Goal: Check status: Check status

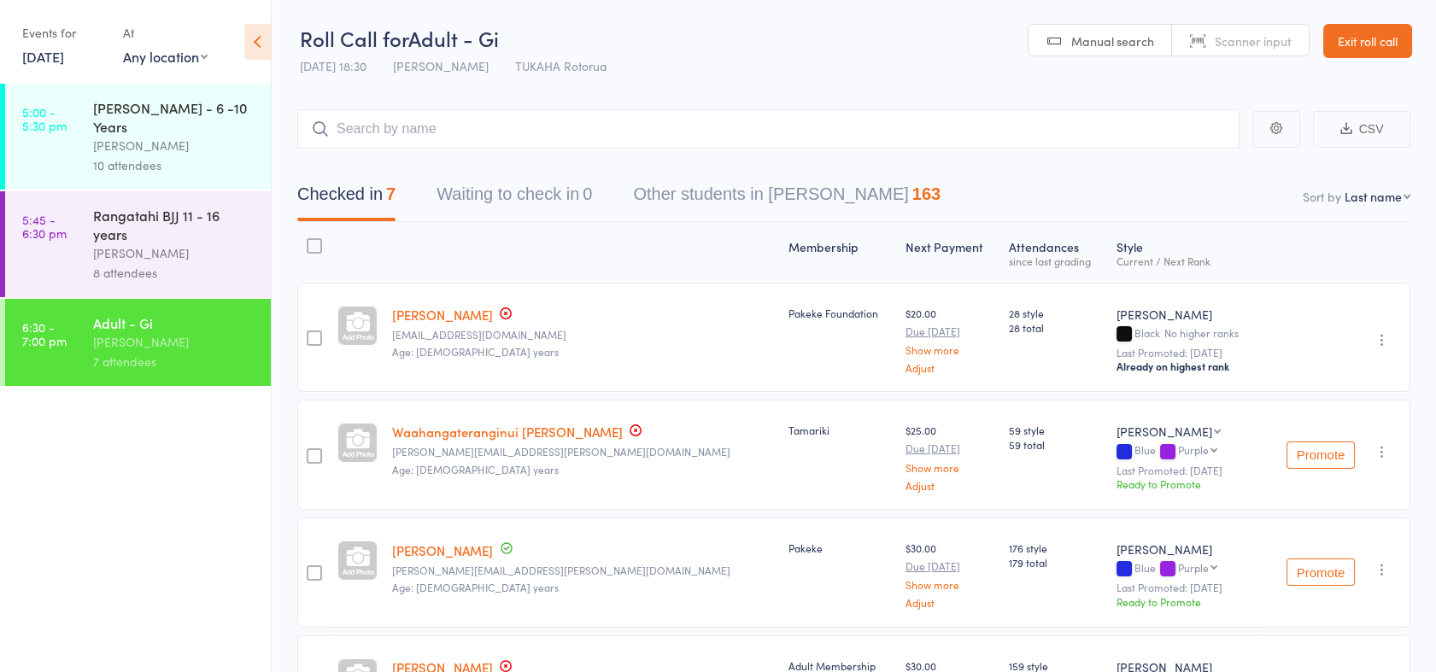
click at [64, 61] on link "[DATE]" at bounding box center [43, 56] width 42 height 19
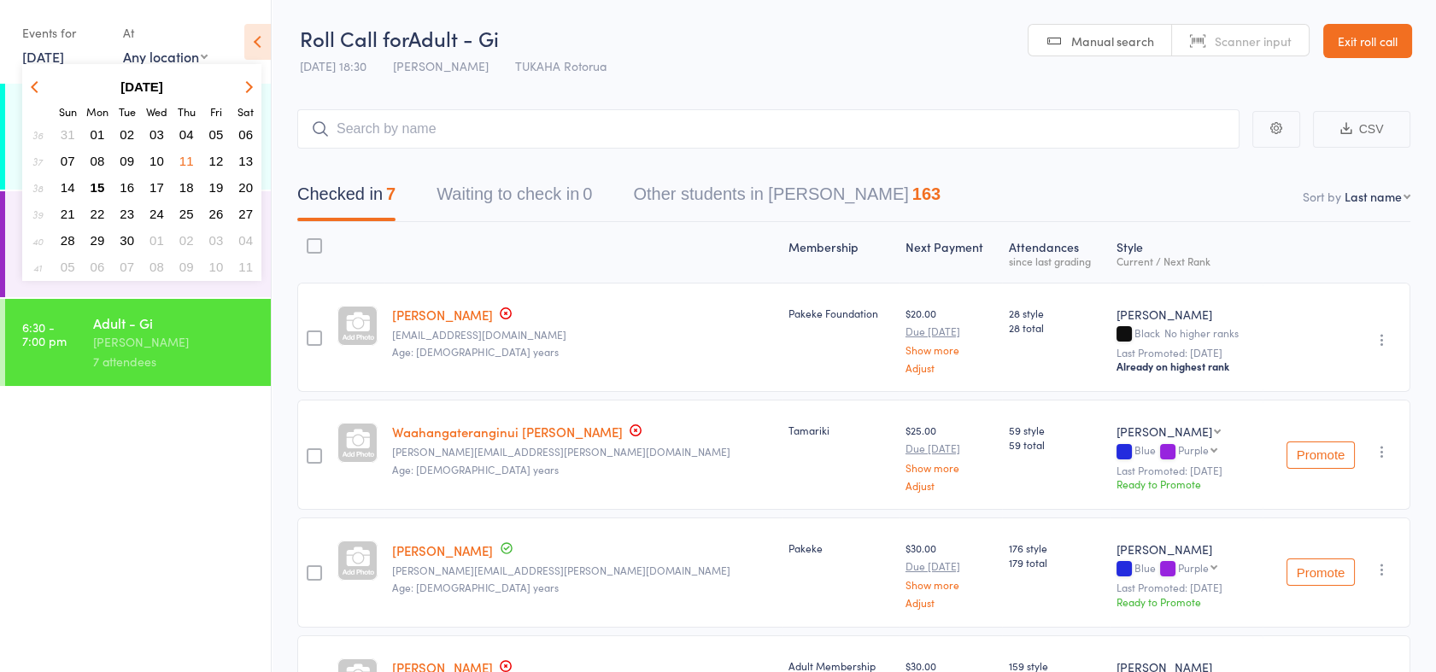
click at [64, 61] on link "[DATE]" at bounding box center [43, 56] width 42 height 19
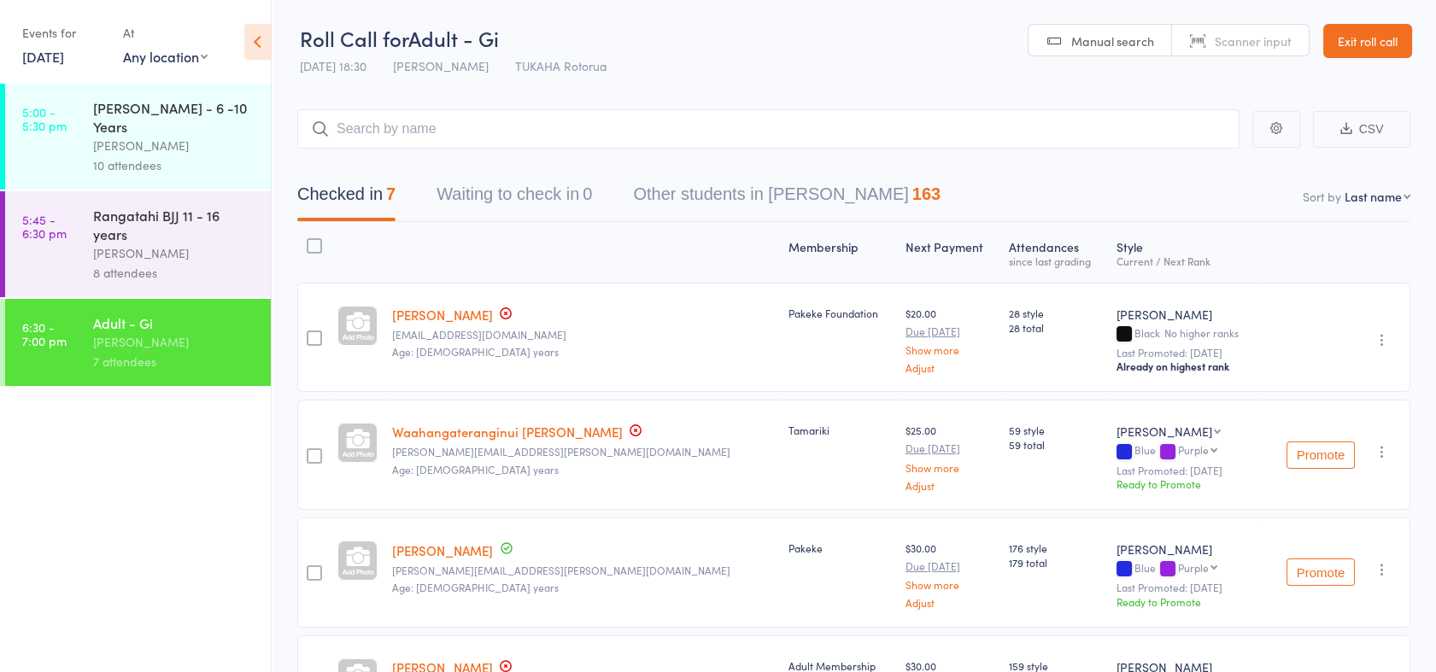
click at [64, 59] on link "[DATE]" at bounding box center [43, 56] width 42 height 19
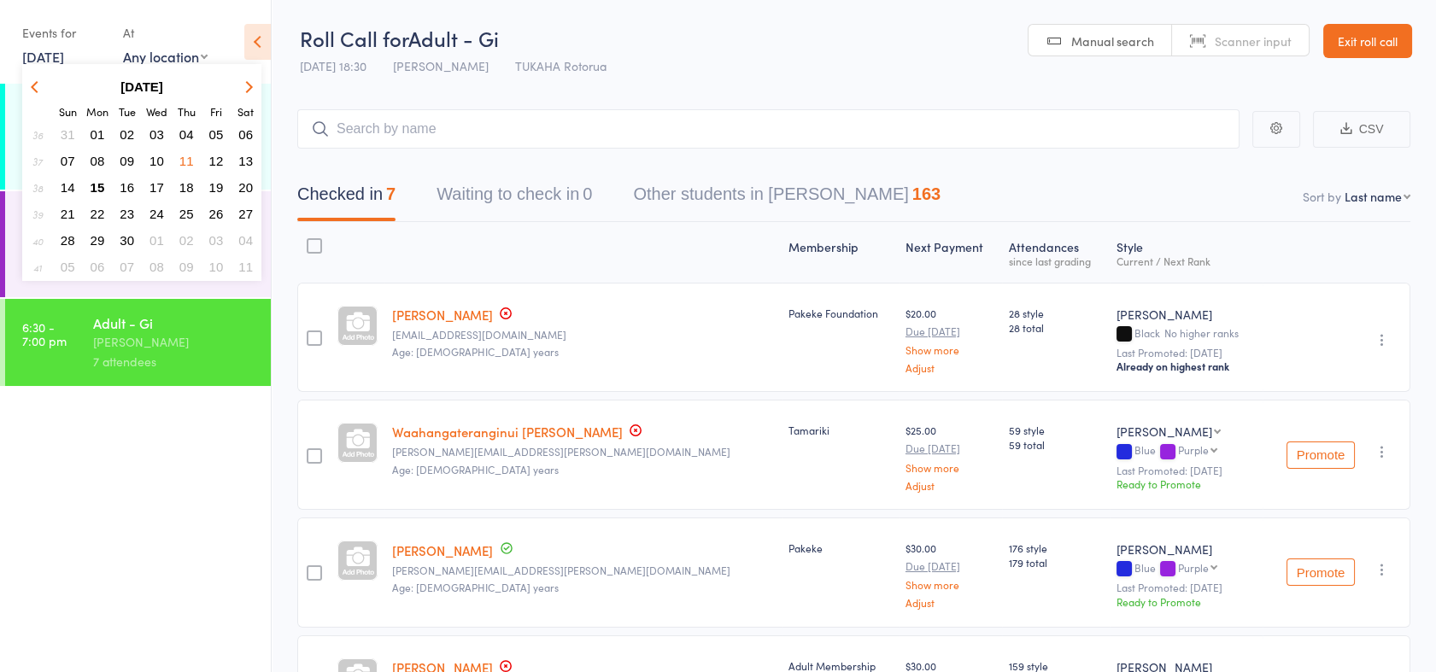
click at [95, 184] on span "15" at bounding box center [98, 187] width 15 height 15
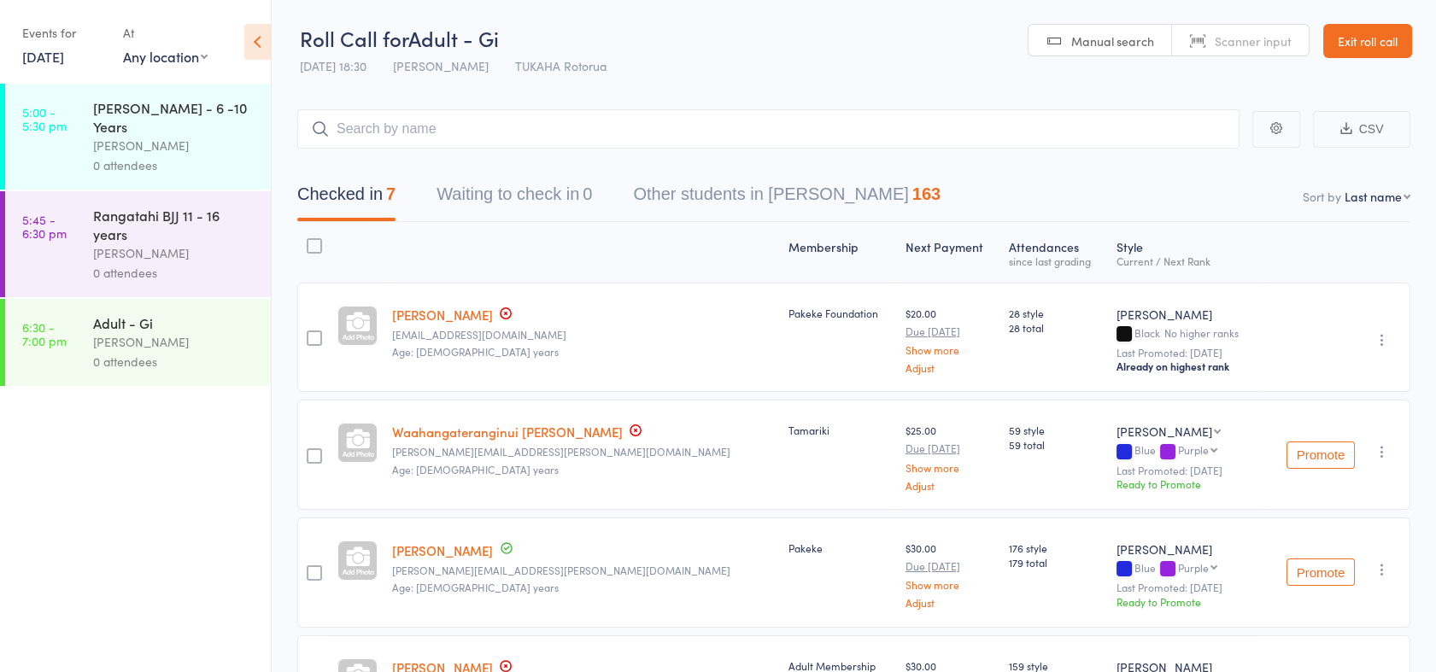
click at [82, 137] on link "5:00 - 5:30 pm [PERSON_NAME] - 6 -10 Years [PERSON_NAME] 0 attendees" at bounding box center [138, 137] width 266 height 106
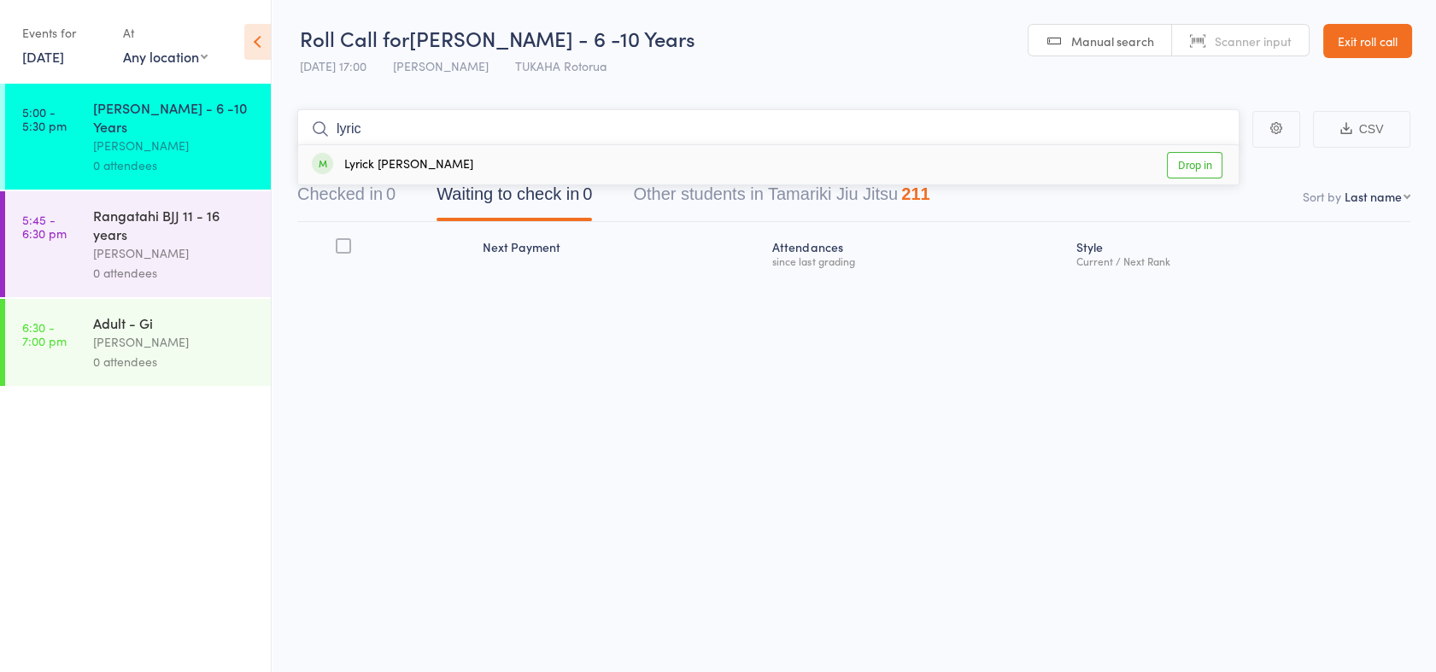
type input "lyric"
click at [1178, 173] on link "Drop in" at bounding box center [1195, 165] width 56 height 26
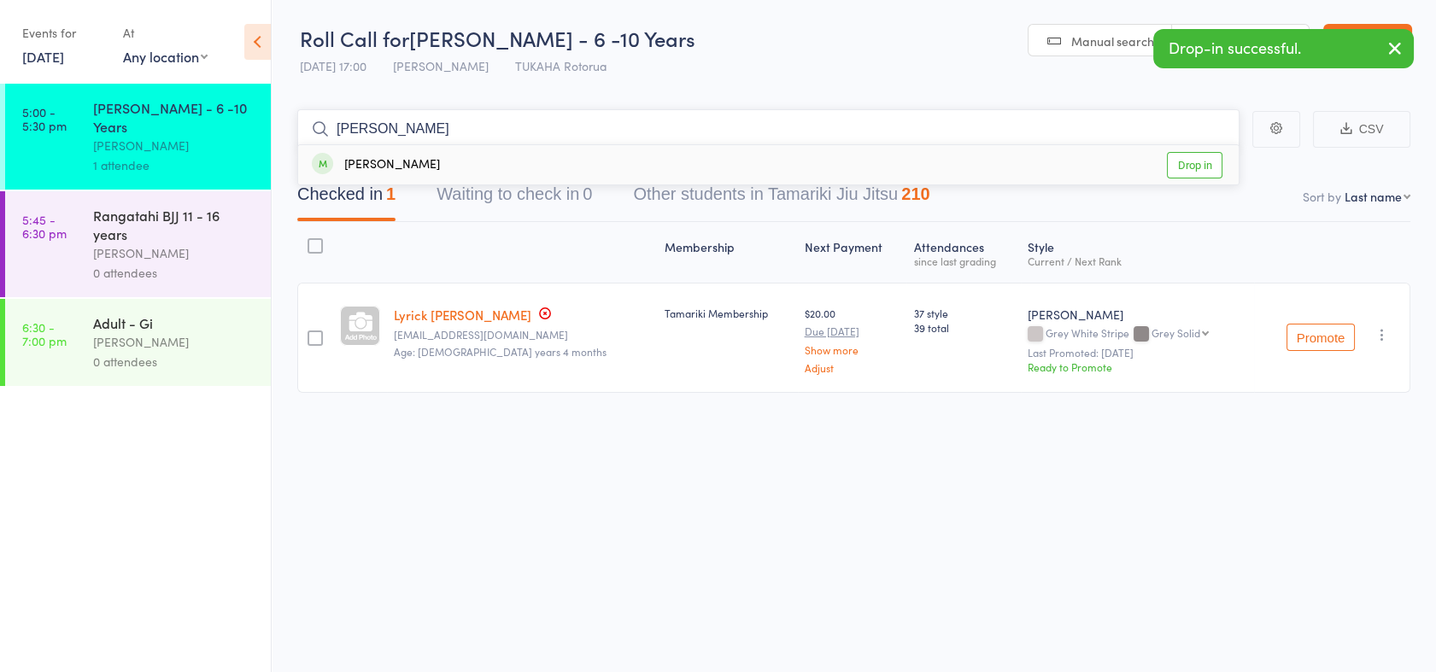
type input "[PERSON_NAME]"
click at [1178, 173] on link "Drop in" at bounding box center [1195, 165] width 56 height 26
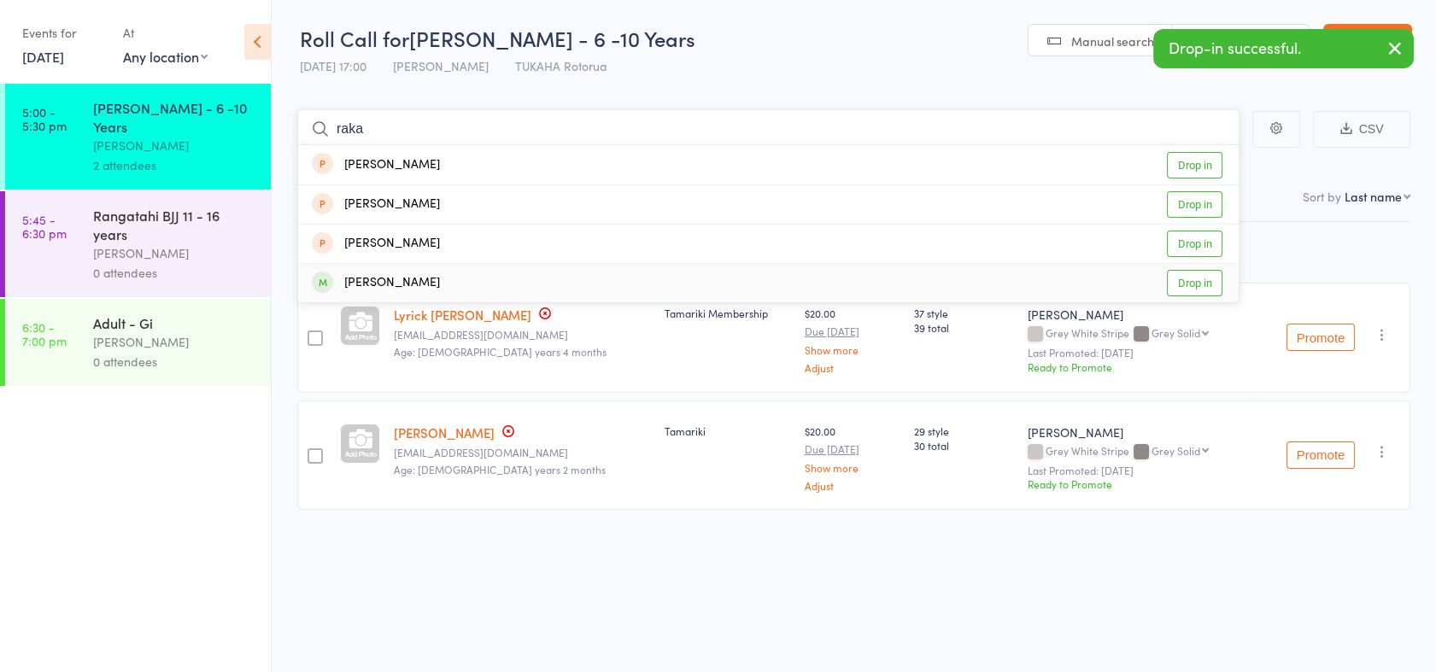
type input "raka"
click at [1205, 280] on link "Drop in" at bounding box center [1195, 283] width 56 height 26
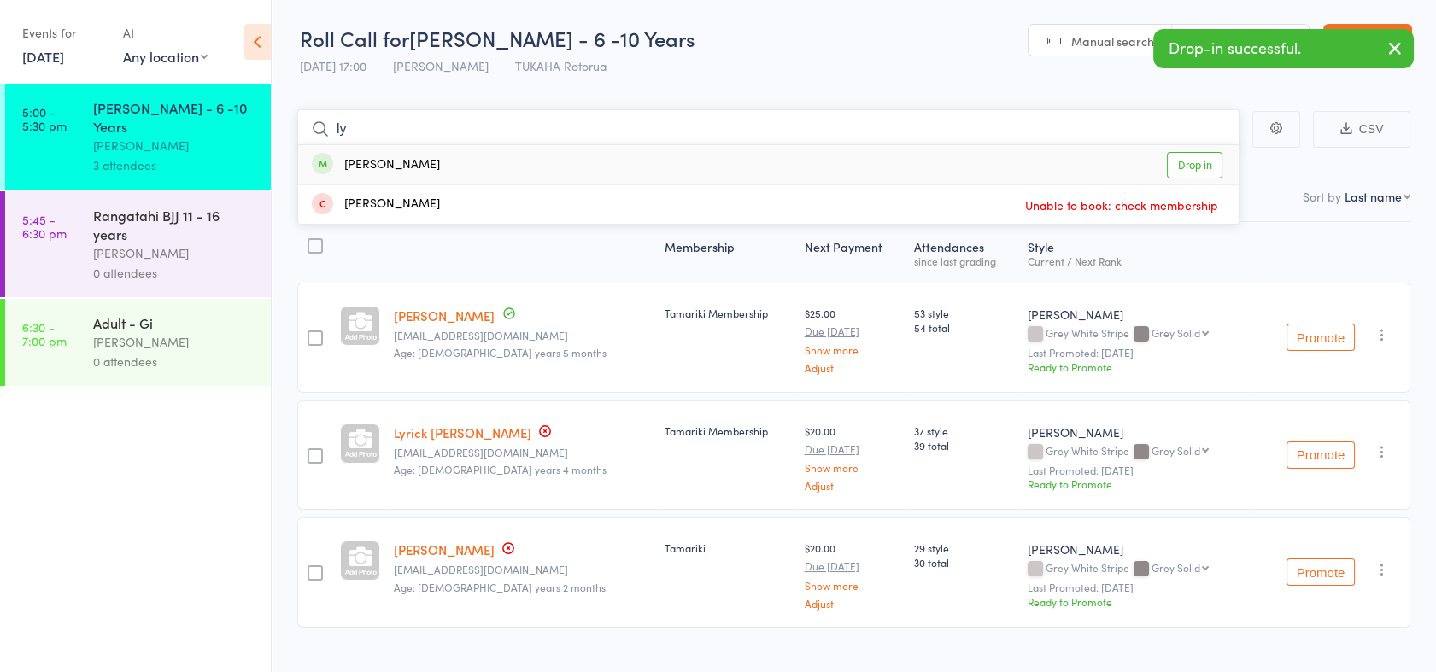
type input "l"
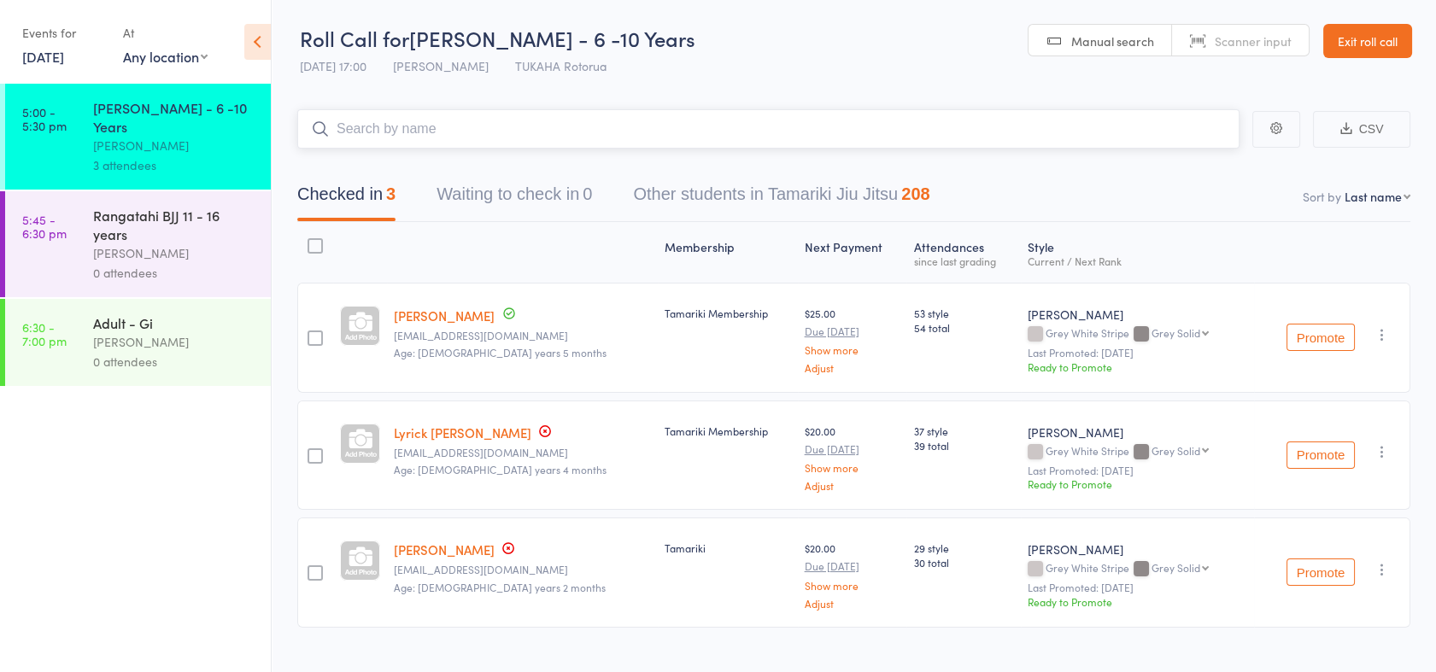
type input "j"
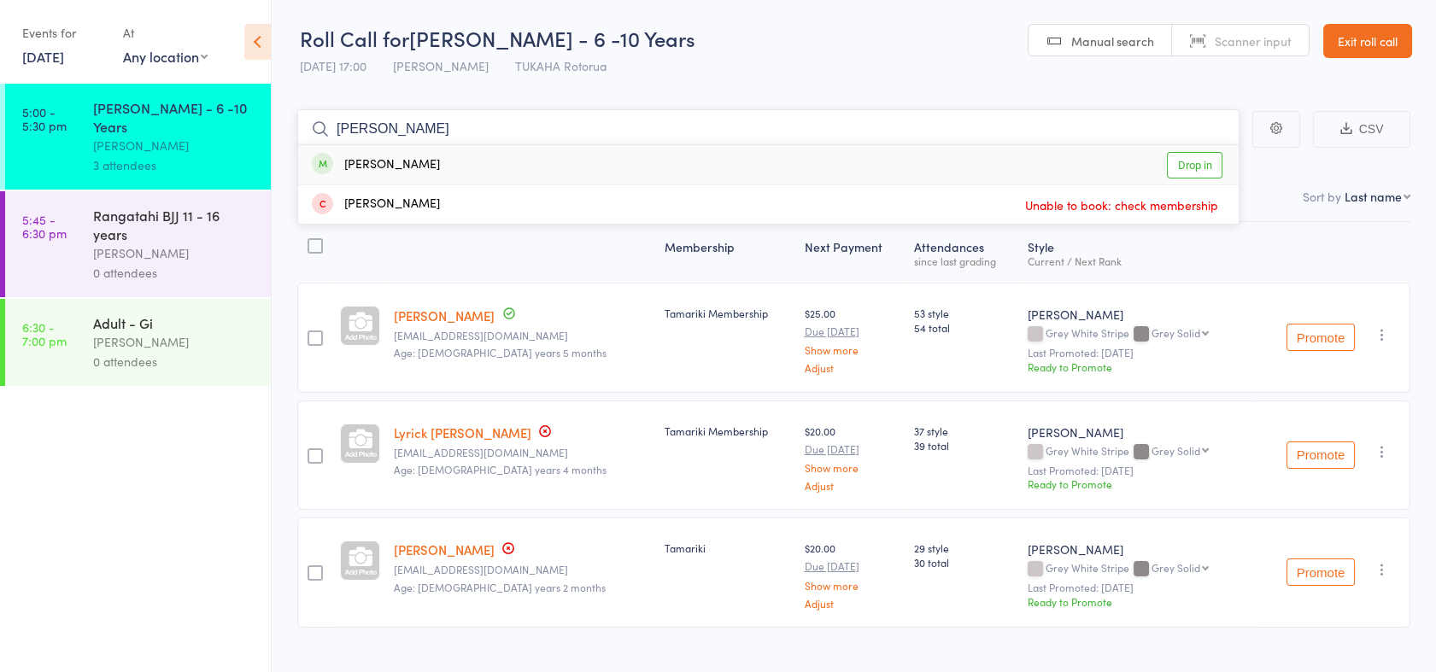
type input "[PERSON_NAME]"
click at [1184, 167] on link "Drop in" at bounding box center [1195, 165] width 56 height 26
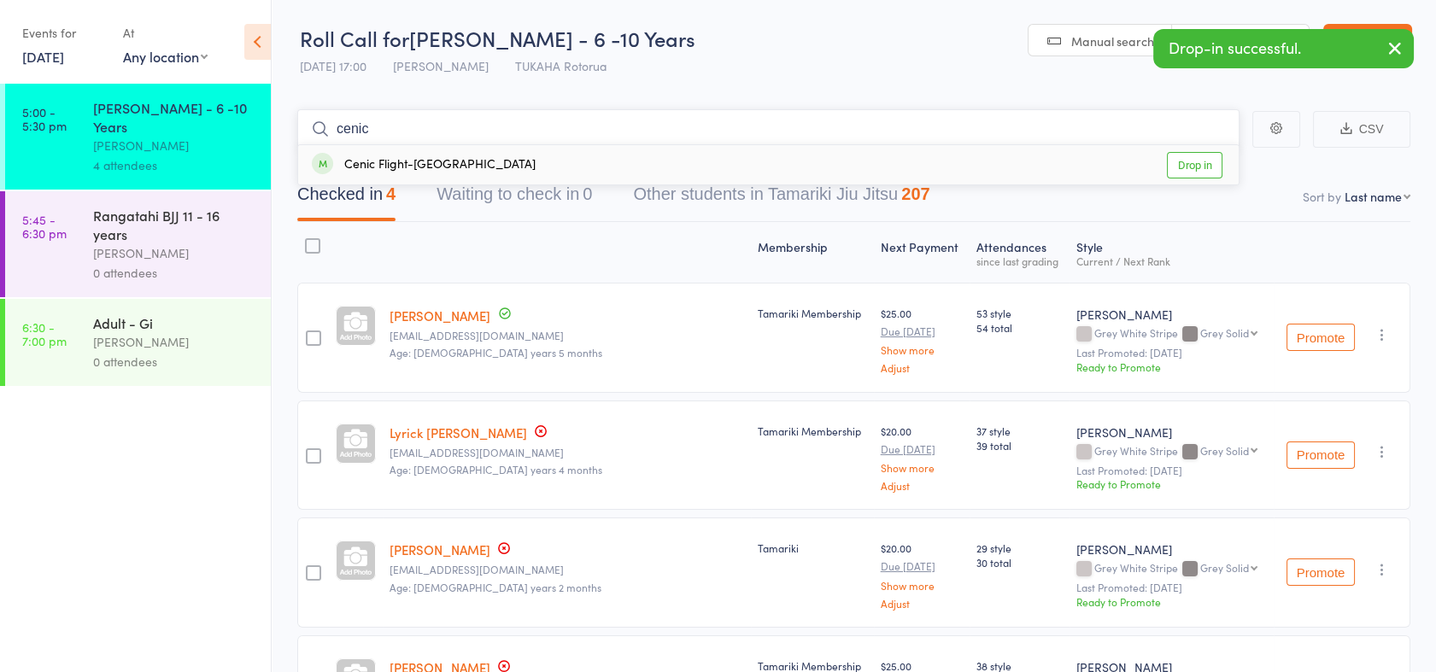
type input "cenic"
click at [1194, 160] on link "Drop in" at bounding box center [1195, 165] width 56 height 26
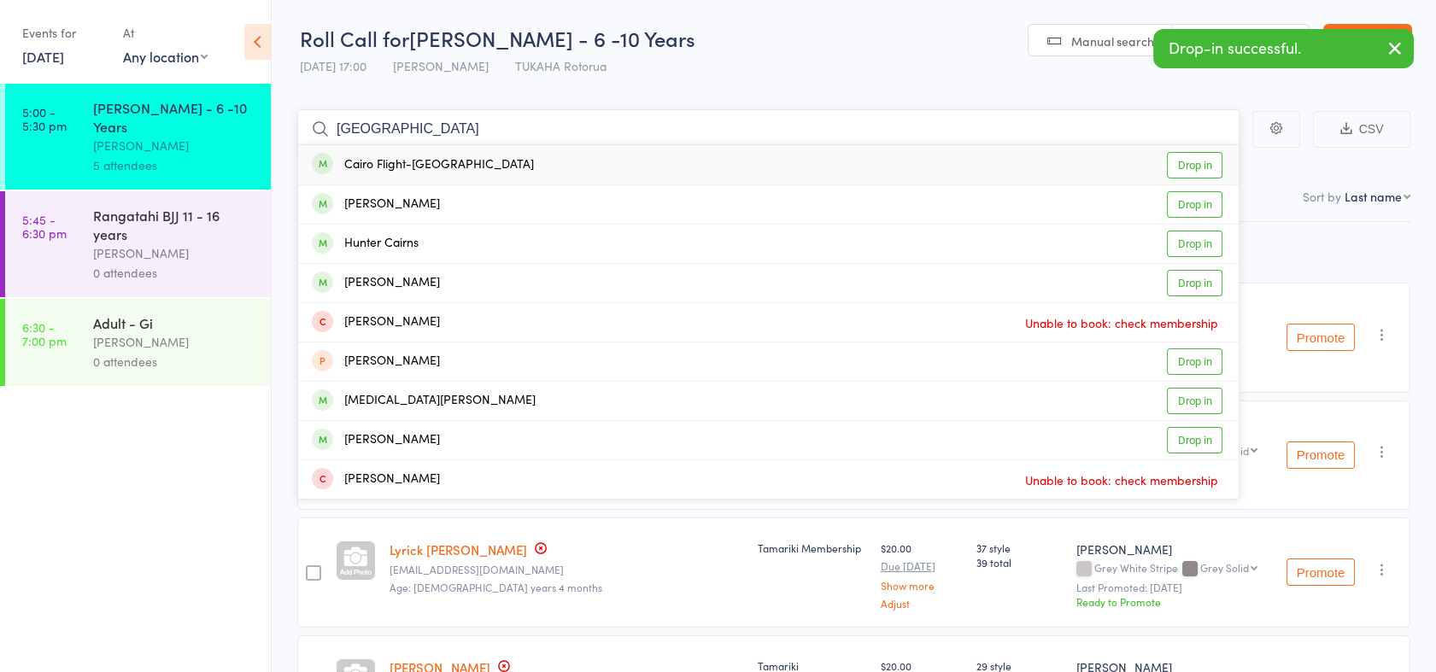
type input "[GEOGRAPHIC_DATA]"
click at [1194, 161] on link "Drop in" at bounding box center [1195, 165] width 56 height 26
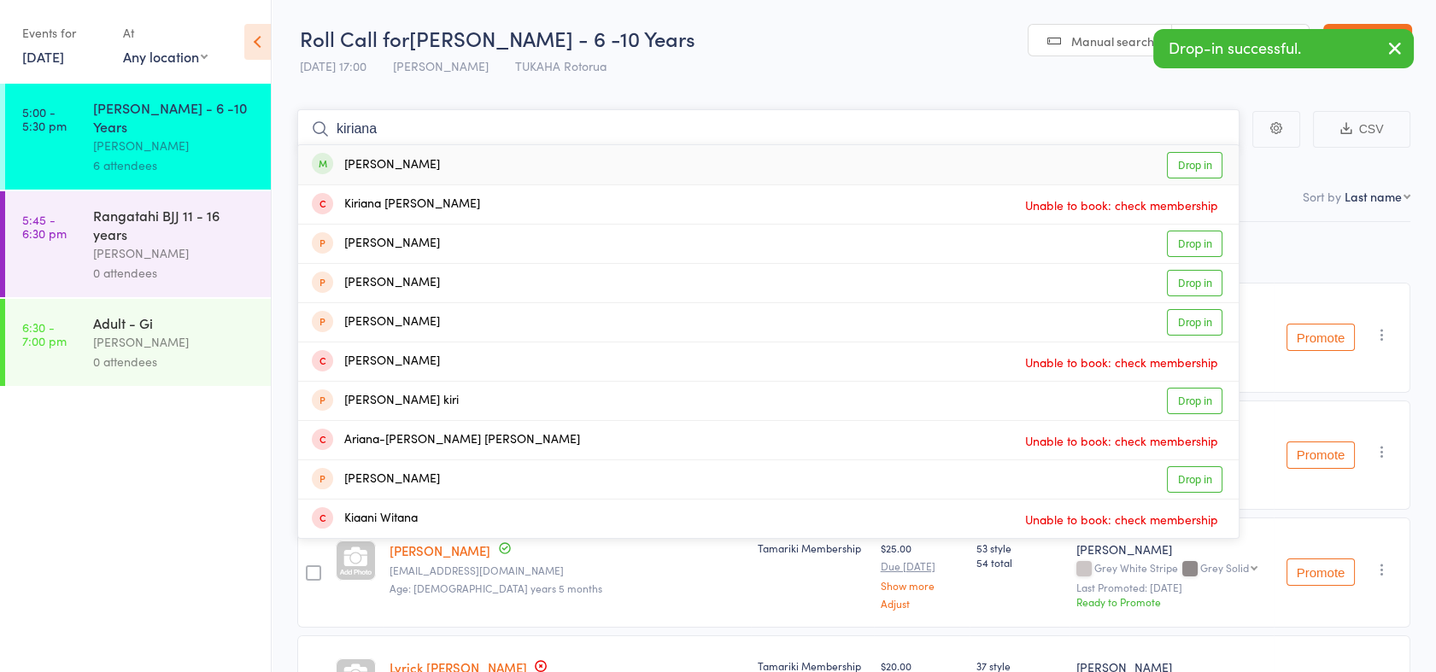
type input "kiriana"
click at [1194, 161] on link "Drop in" at bounding box center [1195, 165] width 56 height 26
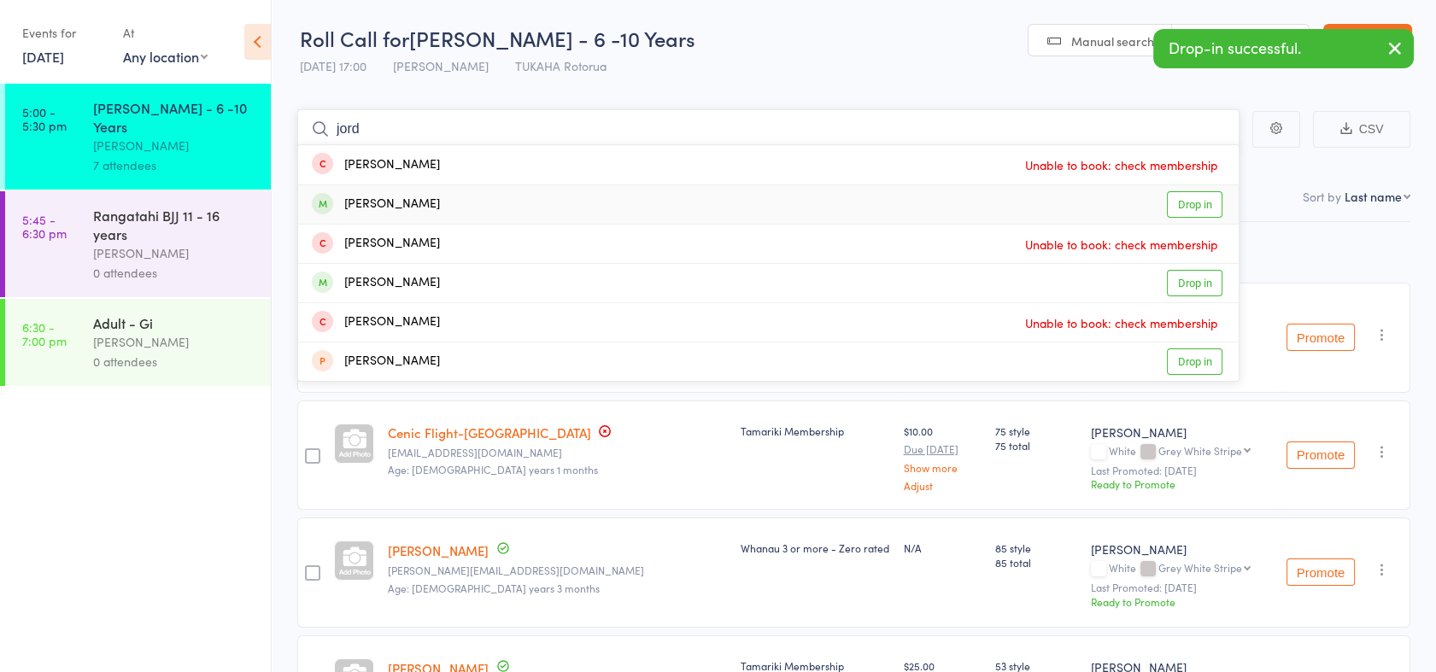
type input "jord"
click at [1196, 203] on link "Drop in" at bounding box center [1195, 204] width 56 height 26
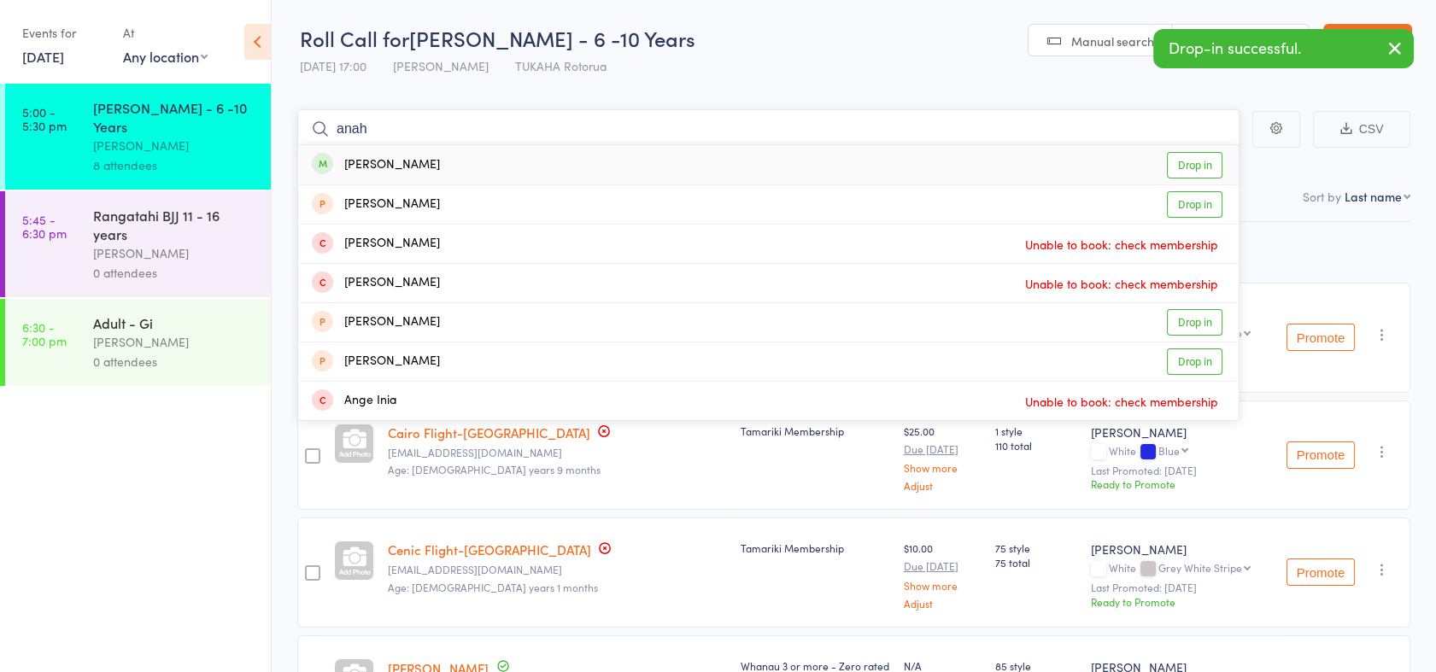
type input "anah"
click at [1196, 168] on link "Drop in" at bounding box center [1195, 165] width 56 height 26
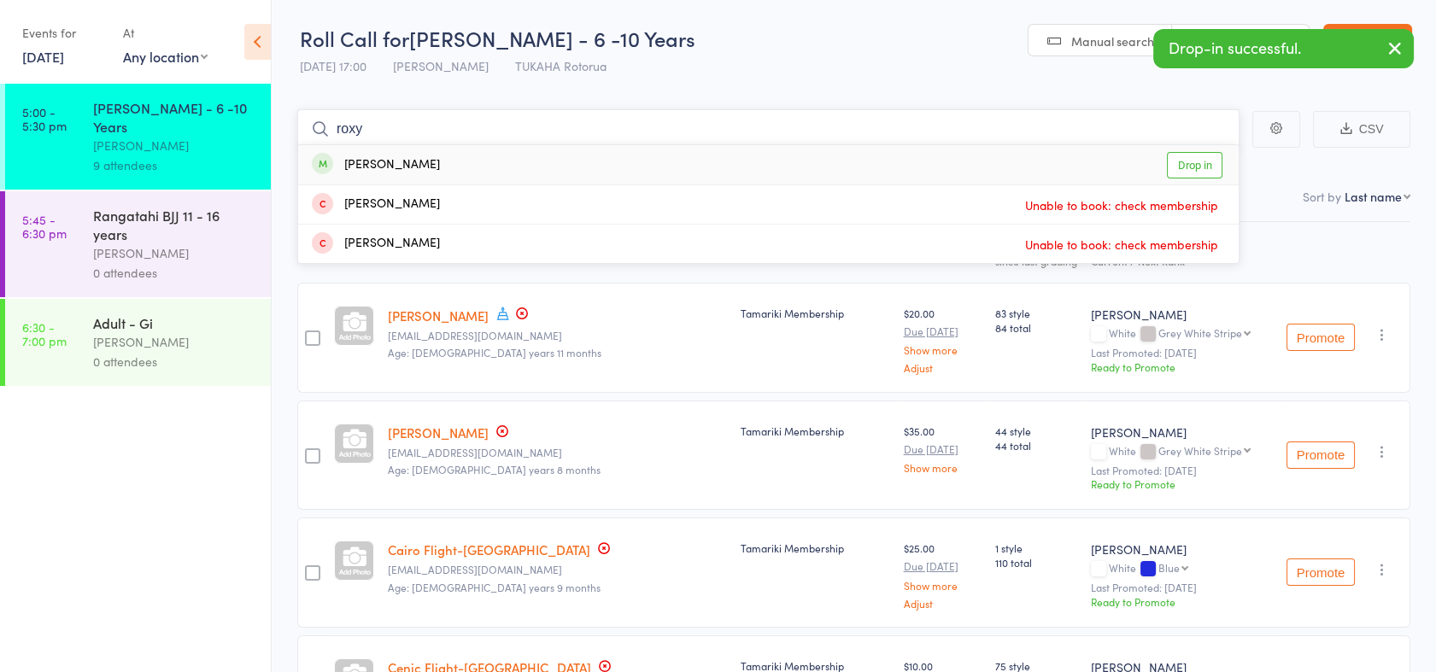
type input "roxy"
click at [1196, 168] on link "Drop in" at bounding box center [1195, 165] width 56 height 26
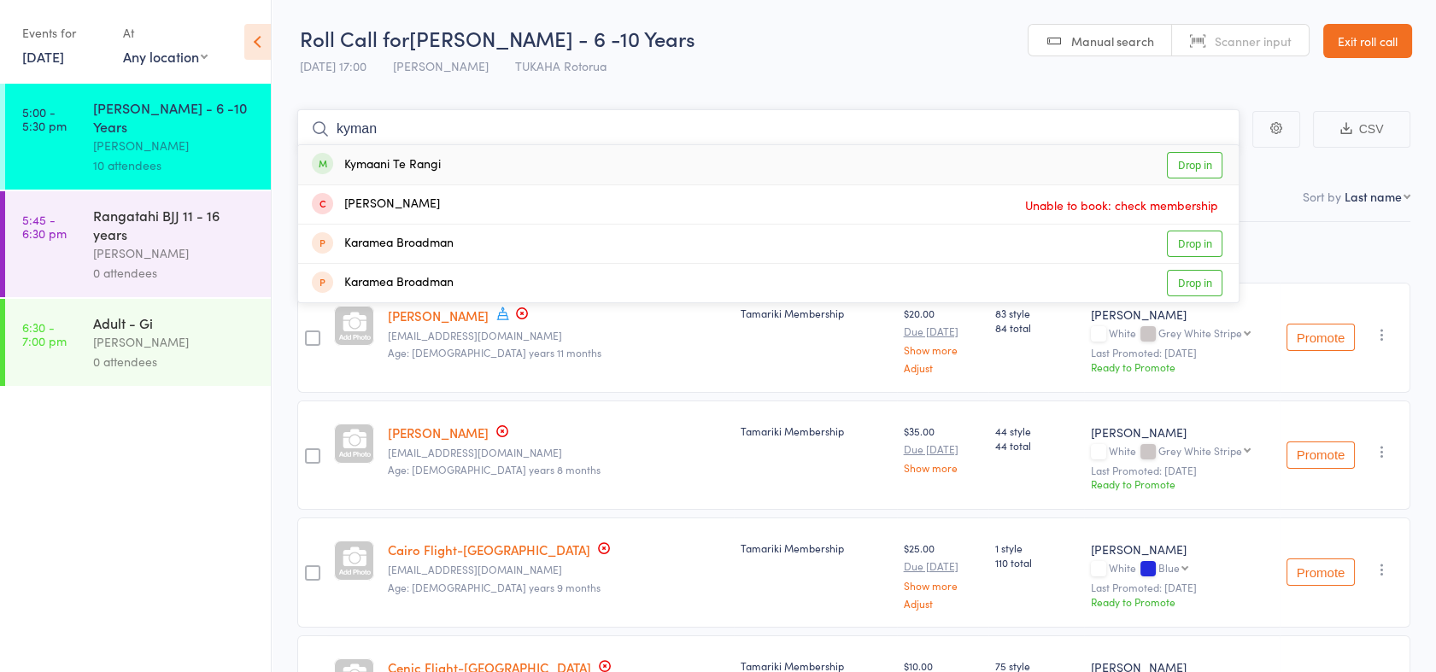
type input "kyman"
click at [1196, 168] on link "Drop in" at bounding box center [1195, 165] width 56 height 26
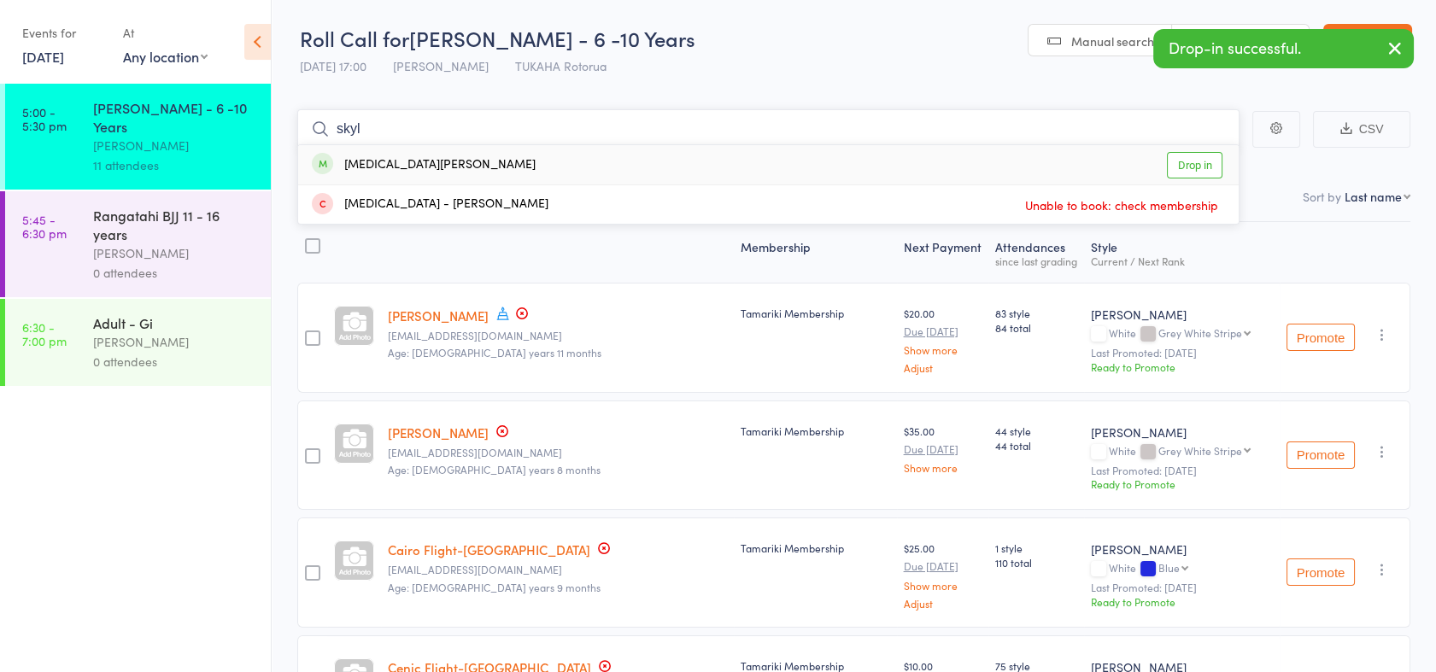
type input "skyl"
click at [1196, 168] on link "Drop in" at bounding box center [1195, 165] width 56 height 26
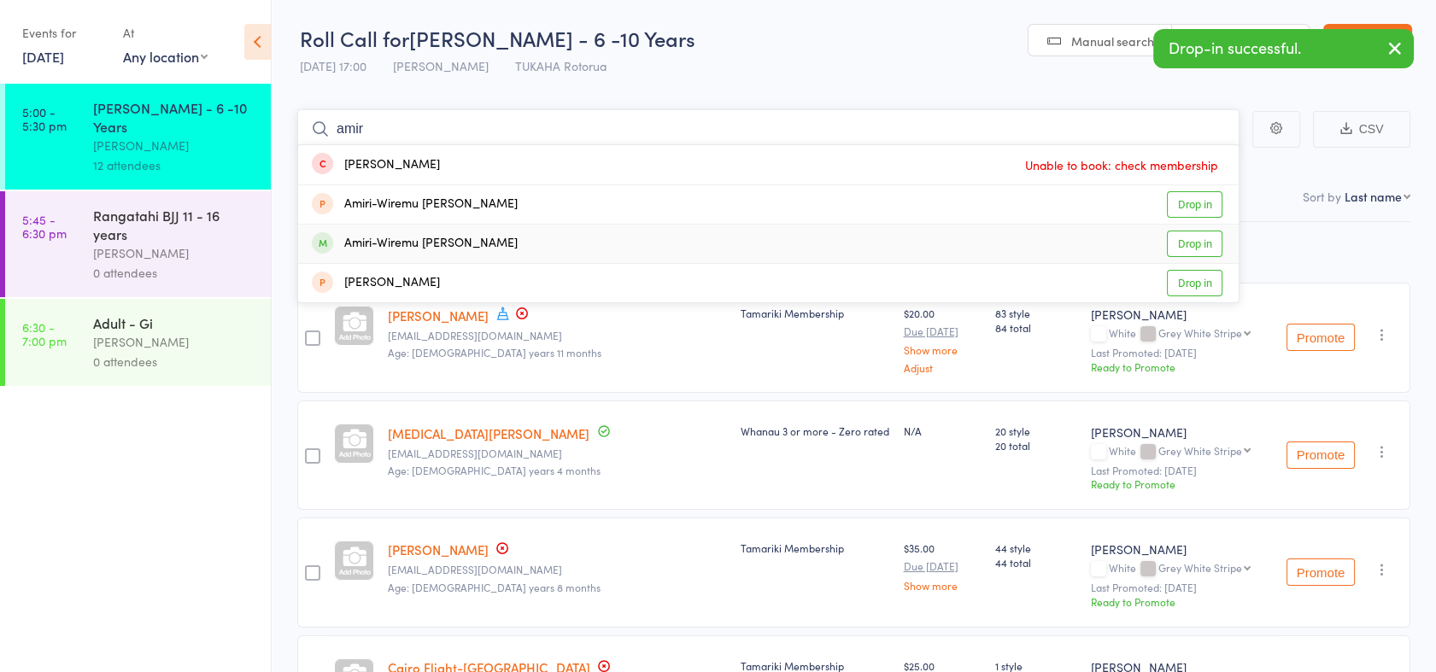
type input "amir"
click at [1207, 242] on link "Drop in" at bounding box center [1195, 244] width 56 height 26
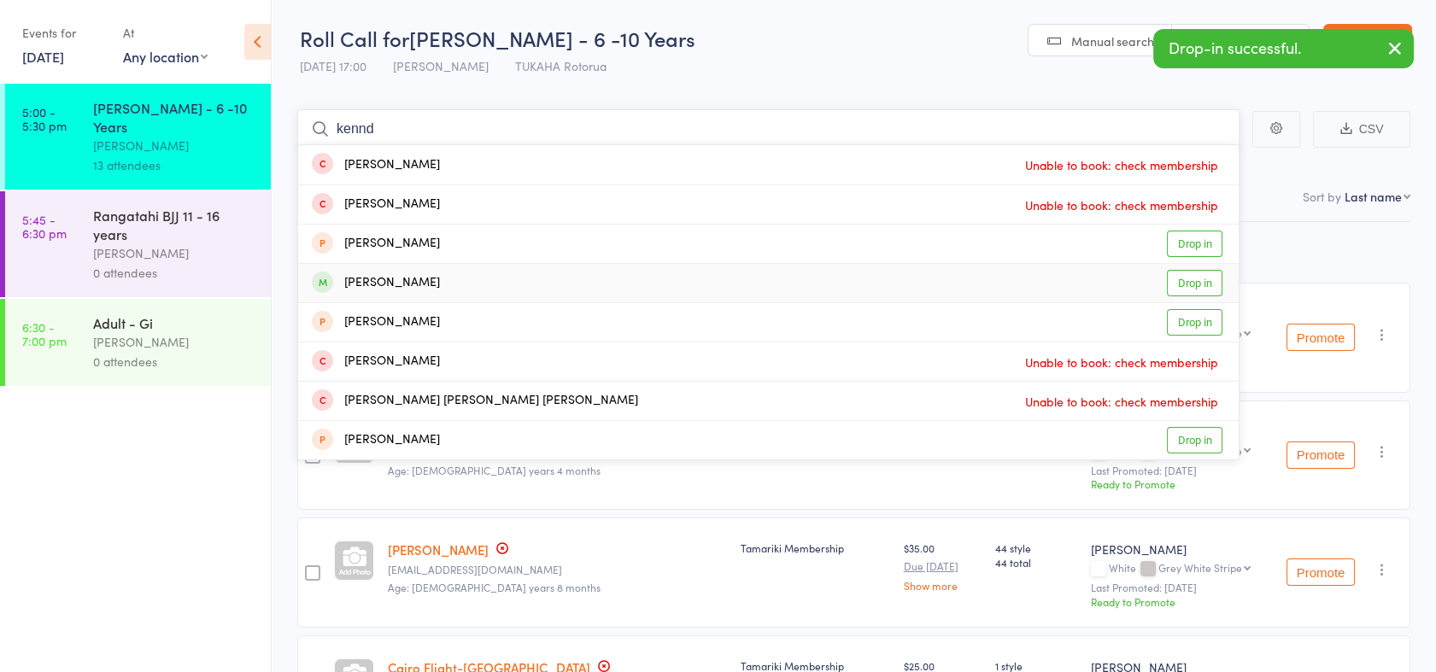
type input "kennd"
click at [1203, 281] on link "Drop in" at bounding box center [1195, 283] width 56 height 26
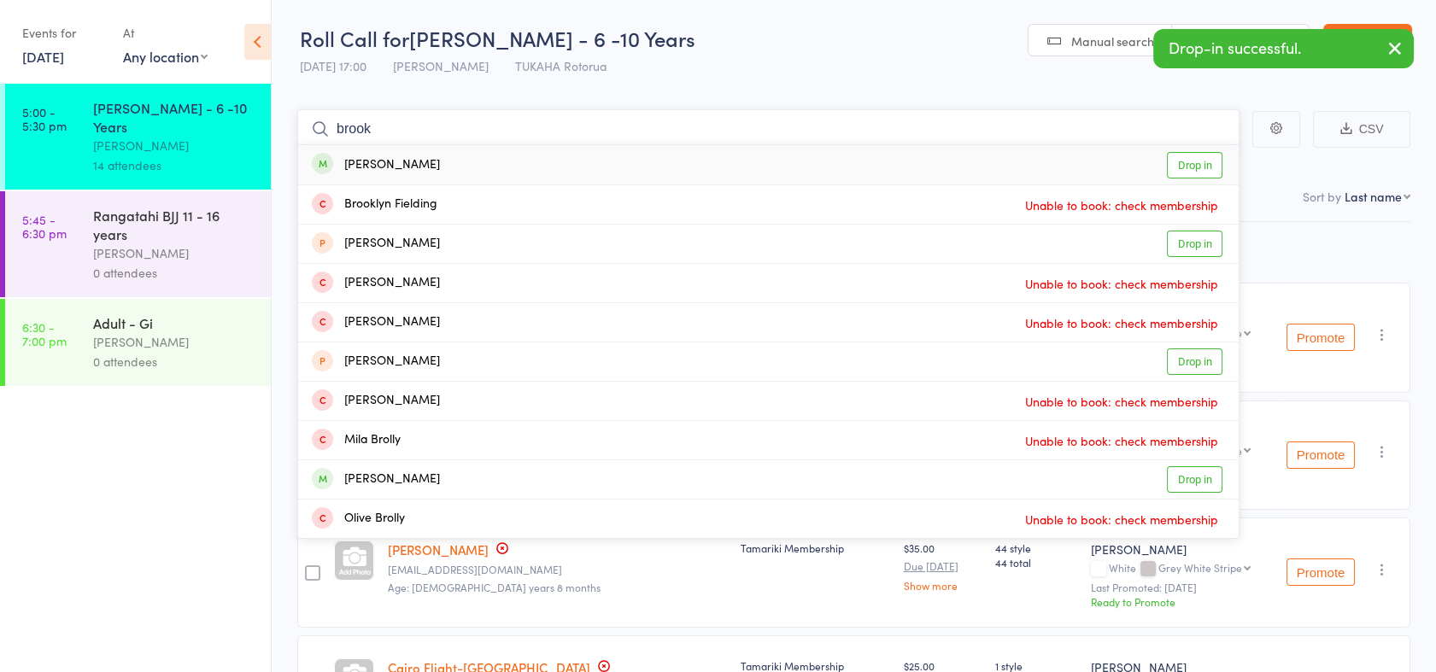
type input "brook"
click at [1182, 171] on link "Drop in" at bounding box center [1195, 165] width 56 height 26
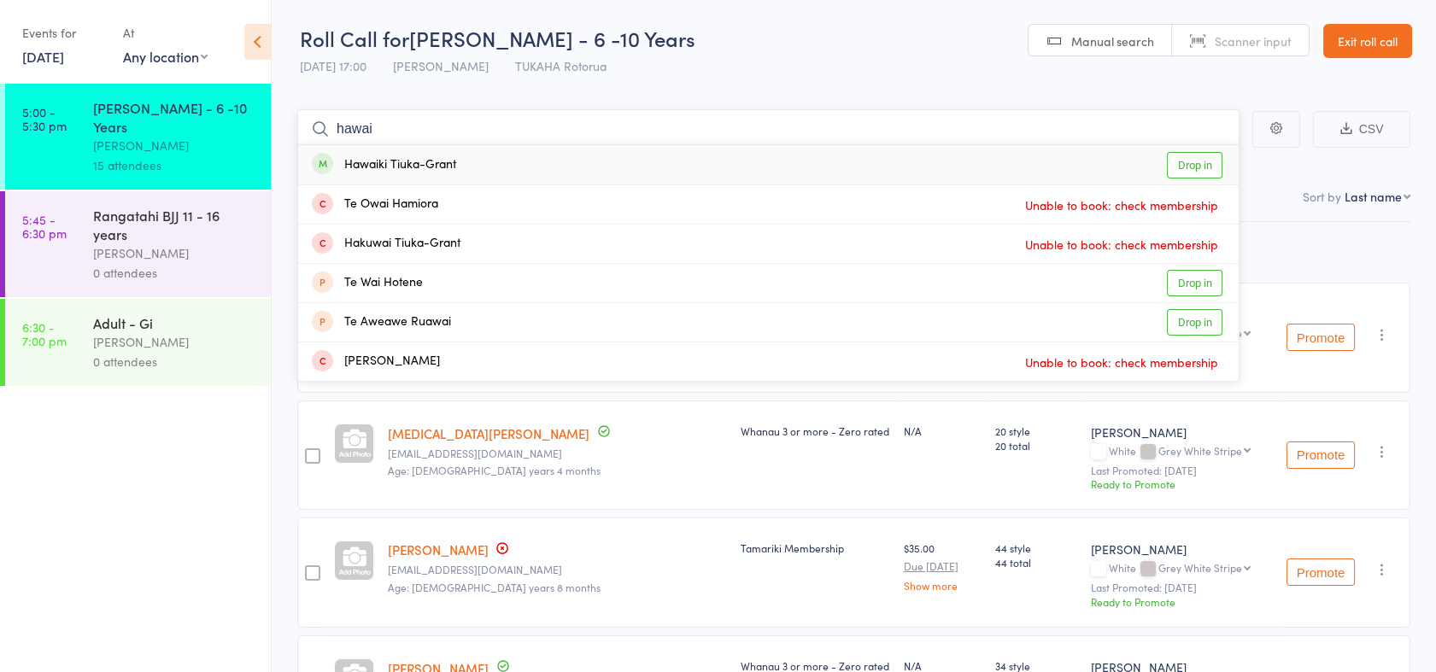
type input "hawai"
click at [1175, 168] on link "Drop in" at bounding box center [1195, 165] width 56 height 26
